Goal: Information Seeking & Learning: Learn about a topic

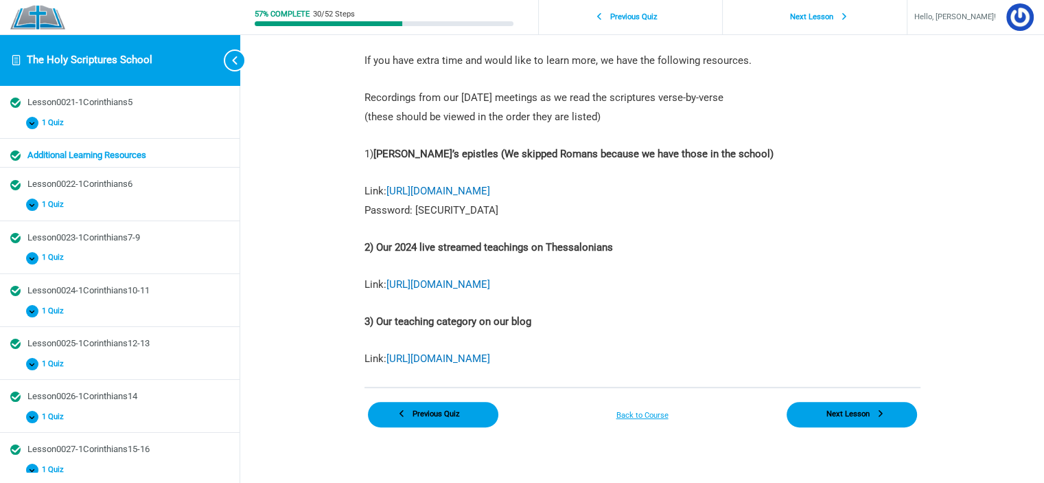
click at [628, 182] on p "Link: [URL][DOMAIN_NAME] Password: [SECURITY_DATA]" at bounding box center [643, 201] width 556 height 38
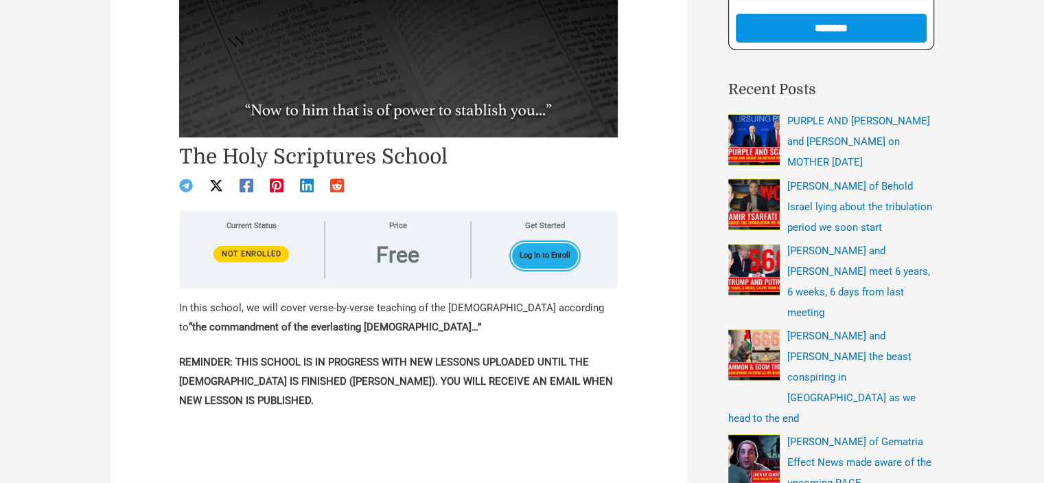
click at [541, 263] on button "Log In to Enroll" at bounding box center [545, 255] width 67 height 25
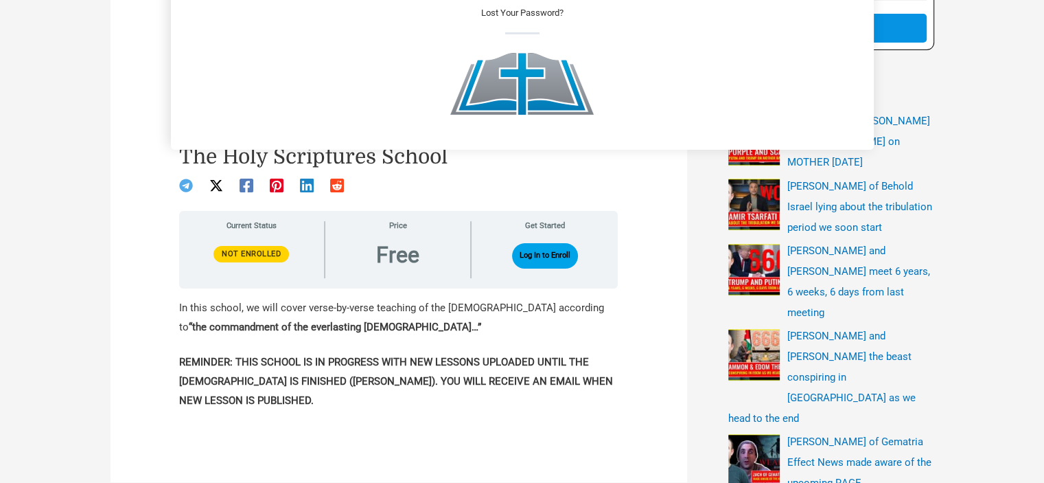
scroll to position [28, 0]
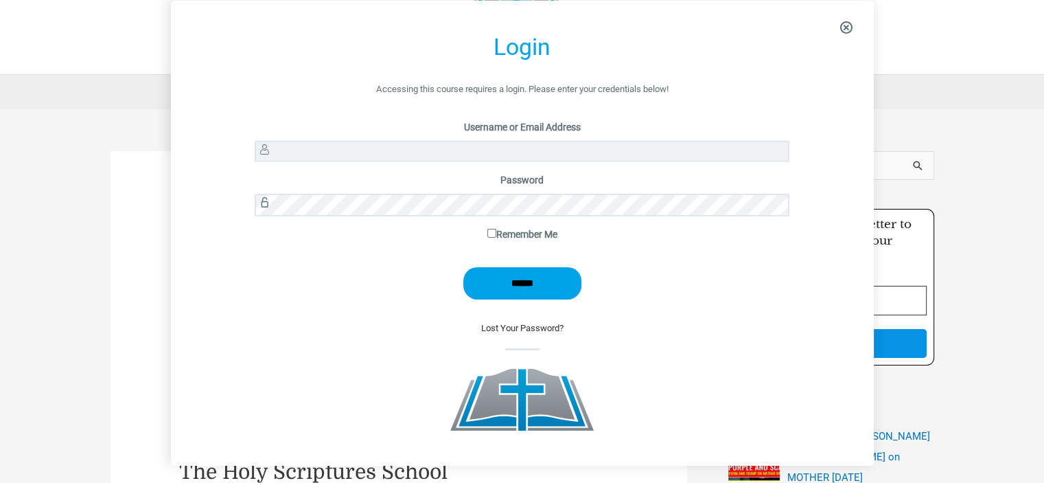
click at [338, 139] on p "Username or Email Address" at bounding box center [522, 144] width 535 height 53
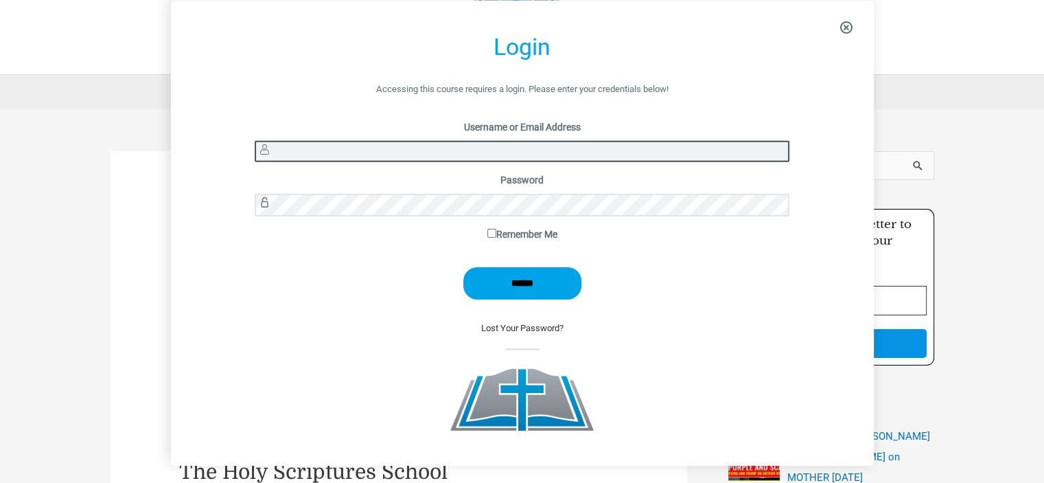
click at [331, 157] on input "Username or Email Address" at bounding box center [522, 151] width 535 height 21
type input "*******"
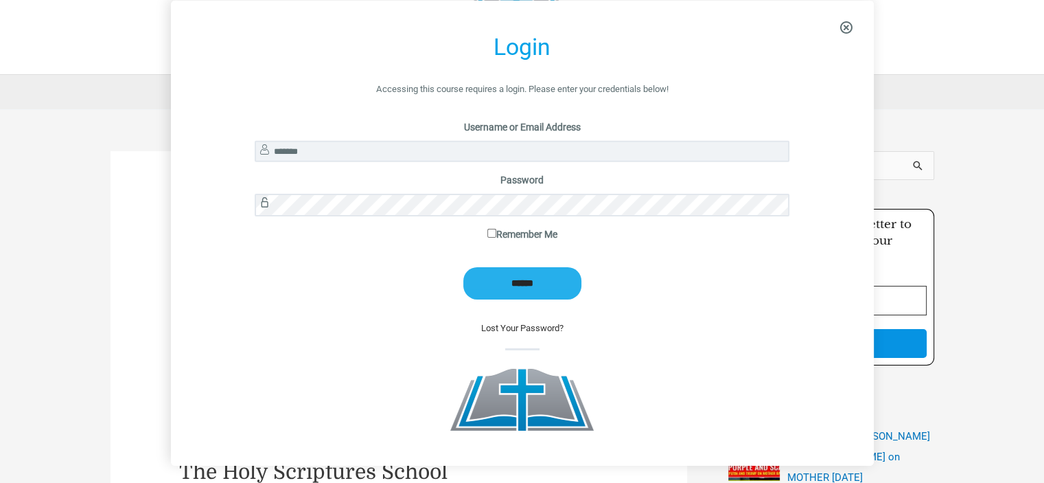
click at [542, 279] on input "******" at bounding box center [522, 283] width 118 height 32
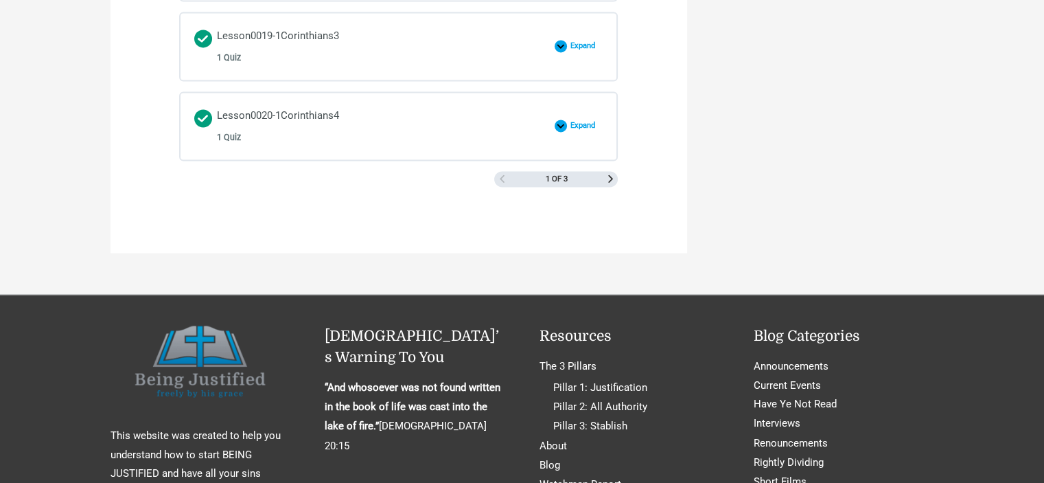
scroll to position [2129, 0]
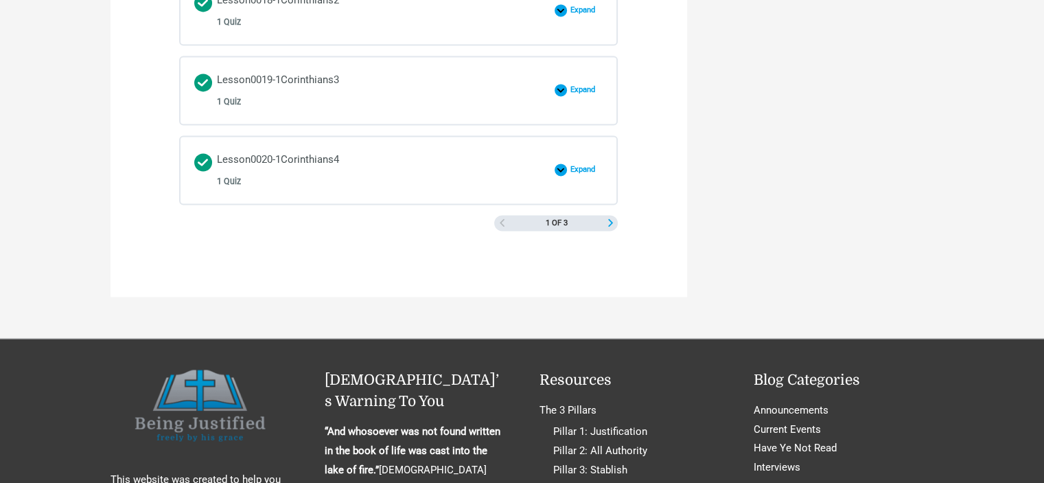
click at [608, 219] on span "Next Page" at bounding box center [611, 223] width 8 height 8
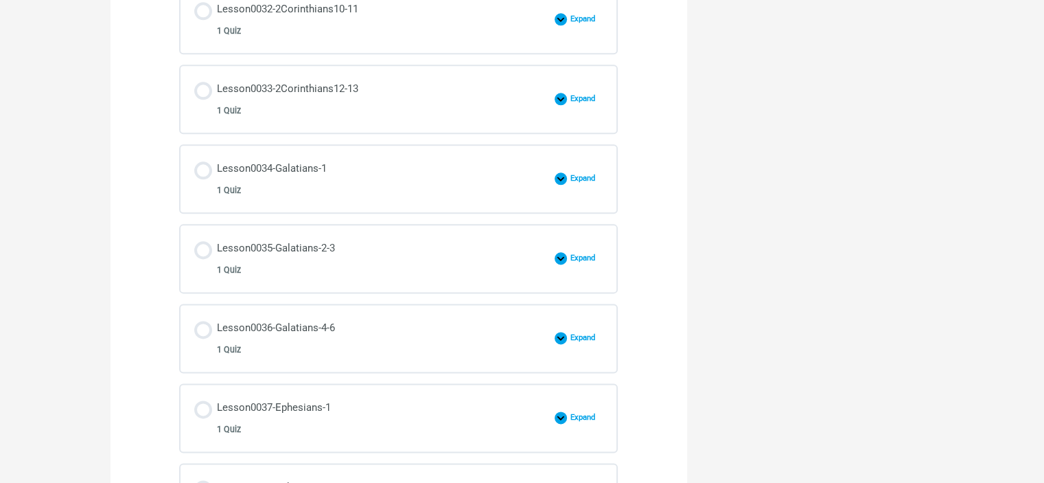
scroll to position [1236, 0]
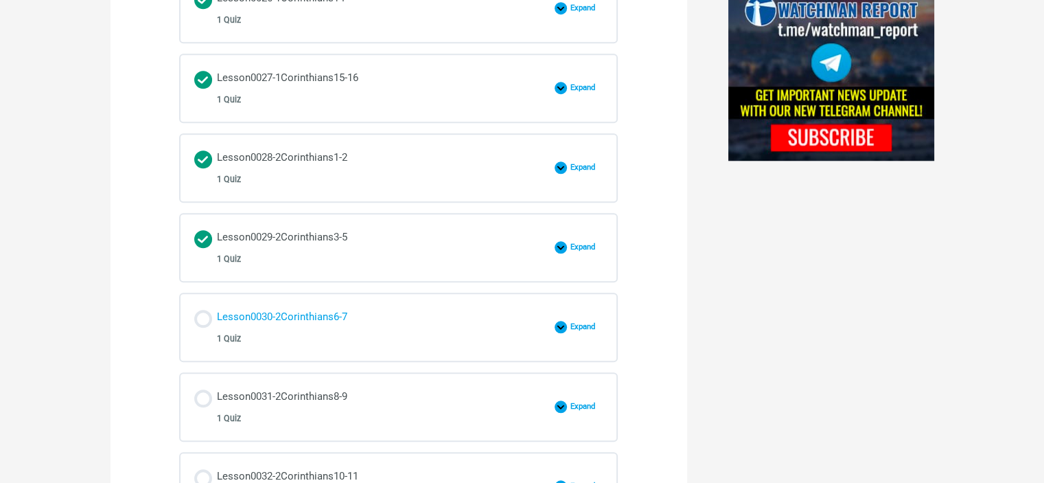
click at [303, 310] on div "Lesson0030-2Corinthians6-7 1 Quiz" at bounding box center [282, 327] width 130 height 39
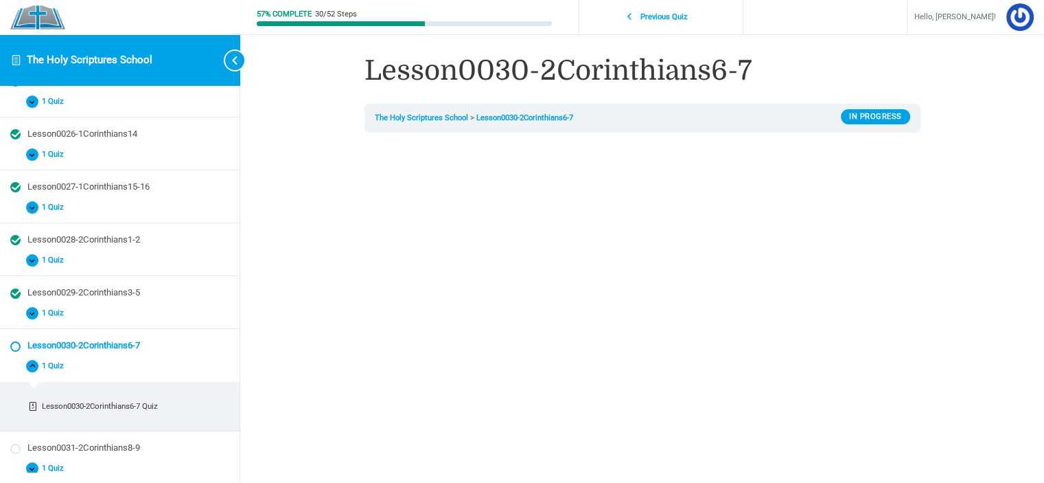
scroll to position [296, 0]
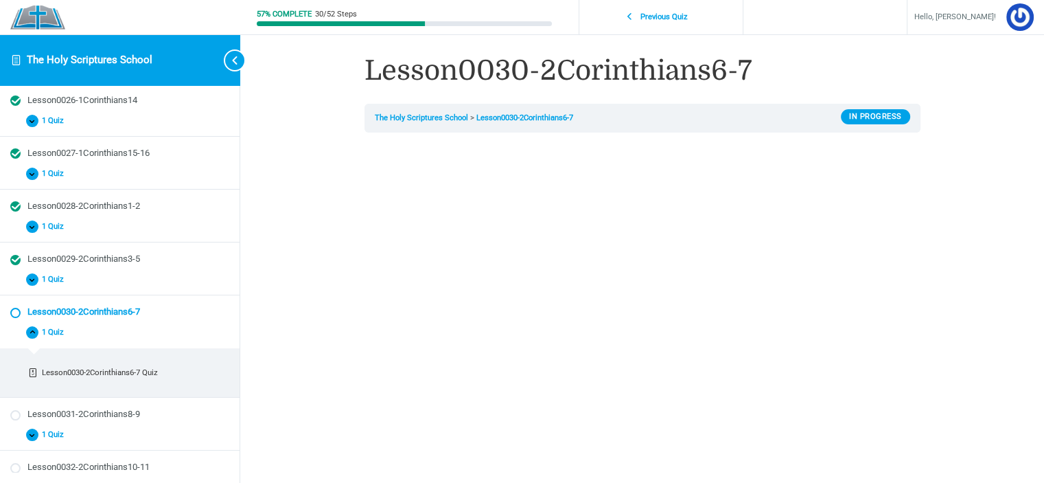
click at [987, 300] on div "57% Complete 30/52 Steps Previous Quiz Hello, ciancia! Course Home Logout Lesso…" at bounding box center [642, 466] width 804 height 932
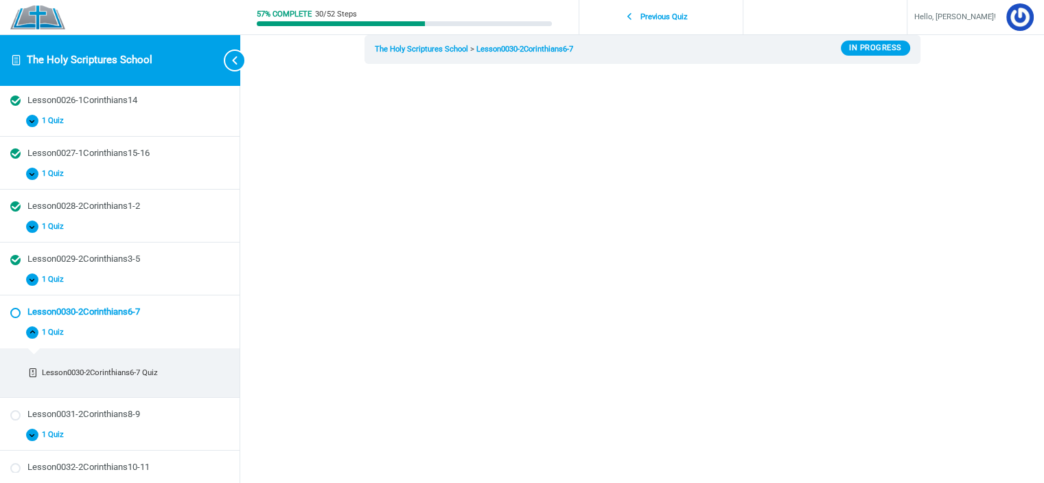
scroll to position [412, 0]
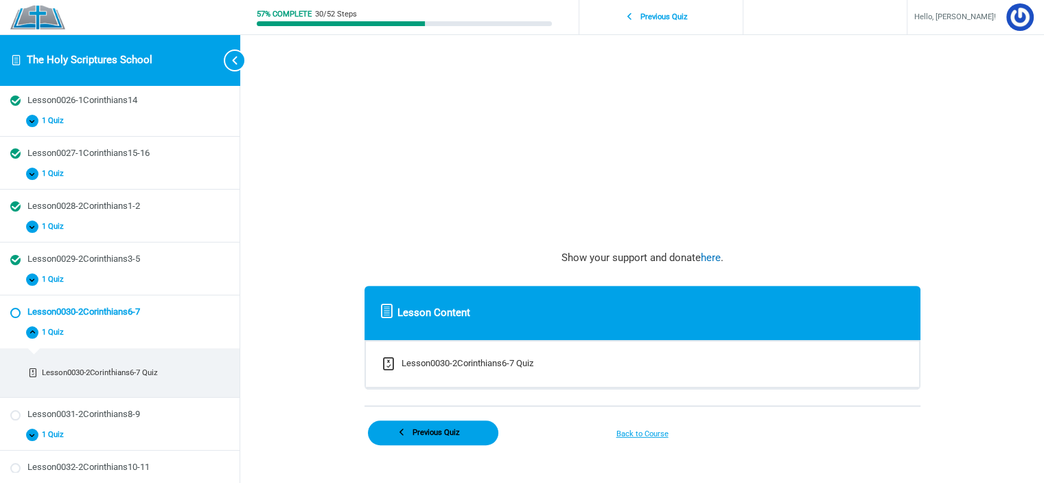
click at [999, 169] on div "57% Complete 30/52 Steps Previous Quiz Hello, ciancia! Course Home Logout Lesso…" at bounding box center [642, 54] width 804 height 932
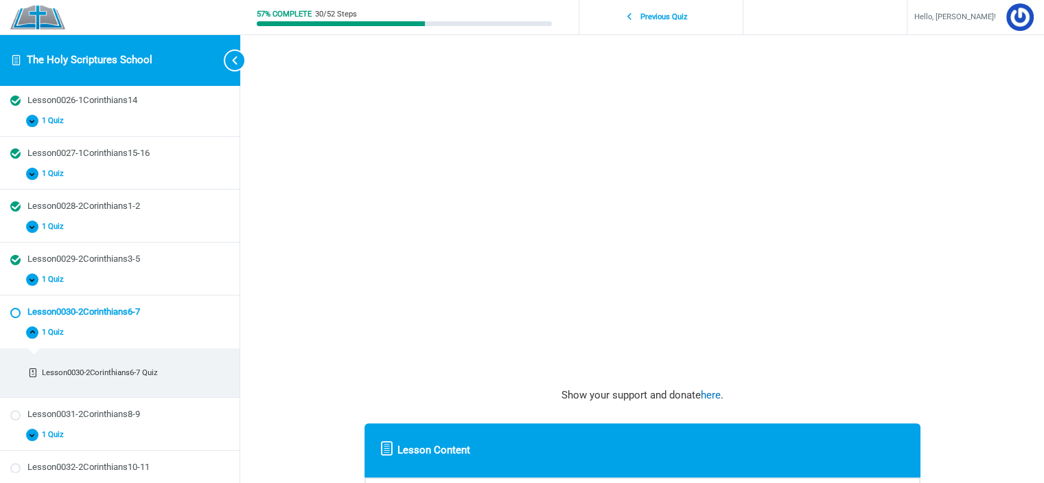
scroll to position [206, 0]
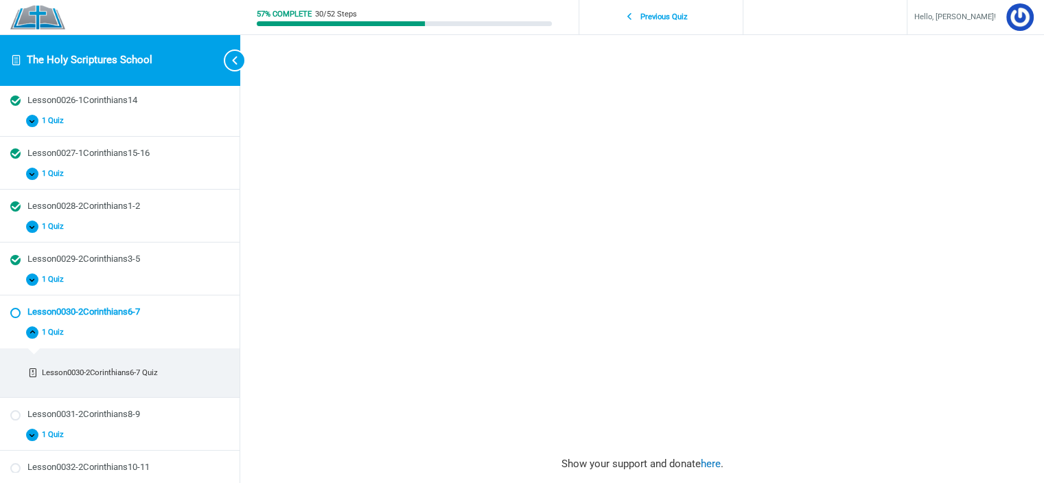
click at [959, 253] on div "Lesson0030-2Corinthians6-7 The Holy Scriptures School Lesson0030-2Corinthians6-…" at bounding box center [642, 260] width 659 height 932
drag, startPoint x: 954, startPoint y: 235, endPoint x: 945, endPoint y: 277, distance: 43.0
click at [954, 235] on div "Lesson0030-2Corinthians6-7 The Holy Scriptures School Lesson0030-2Corinthians6-…" at bounding box center [642, 260] width 659 height 932
click at [988, 219] on div "57% Complete 30/52 Steps Previous Quiz Hello, ciancia! Course Home Logout Lesso…" at bounding box center [642, 260] width 804 height 932
